Goal: Obtain resource: Download file/media

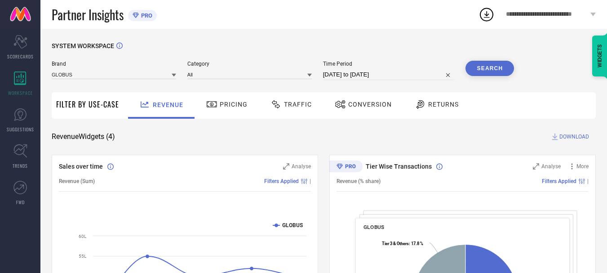
click at [370, 104] on span "Conversion" at bounding box center [370, 104] width 44 height 7
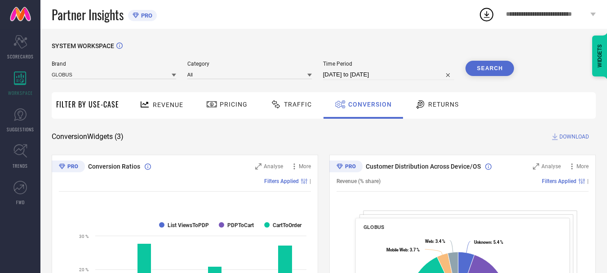
click at [397, 78] on input "[DATE] to [DATE]" at bounding box center [389, 74] width 132 height 11
select select "7"
select select "2025"
select select "8"
select select "2025"
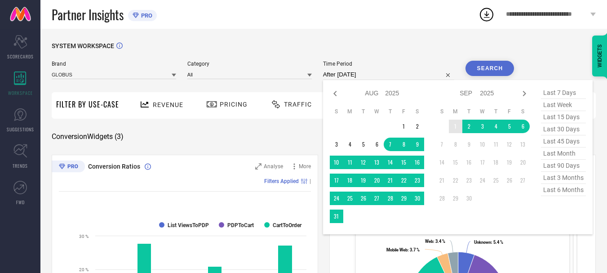
click at [458, 125] on td "1" at bounding box center [455, 126] width 13 height 13
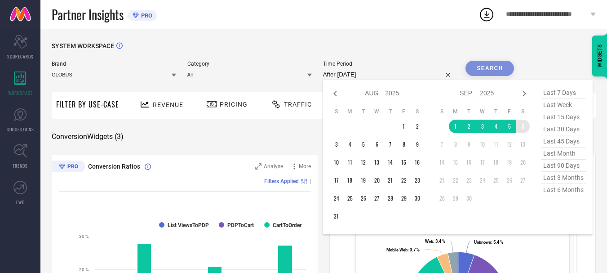
type input "[DATE] to [DATE]"
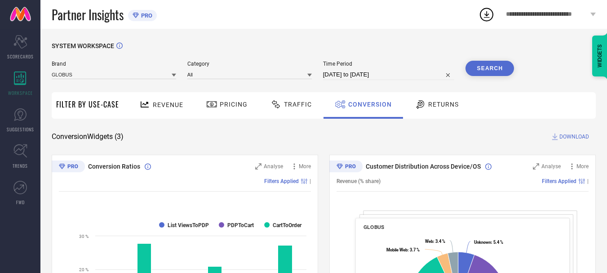
click at [495, 70] on button "Search" at bounding box center [490, 68] width 49 height 15
click at [567, 138] on span "DOWNLOAD" at bounding box center [575, 136] width 30 height 9
click at [485, 12] on icon at bounding box center [487, 14] width 16 height 16
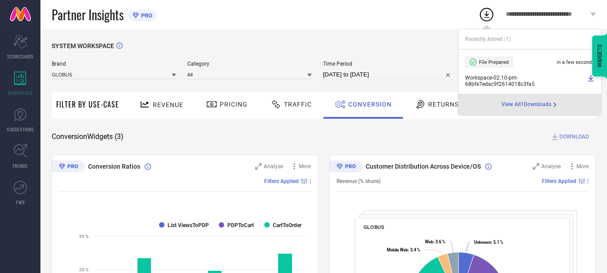
click at [486, 62] on span "File Prepared" at bounding box center [494, 62] width 30 height 6
